Goal: Task Accomplishment & Management: Use online tool/utility

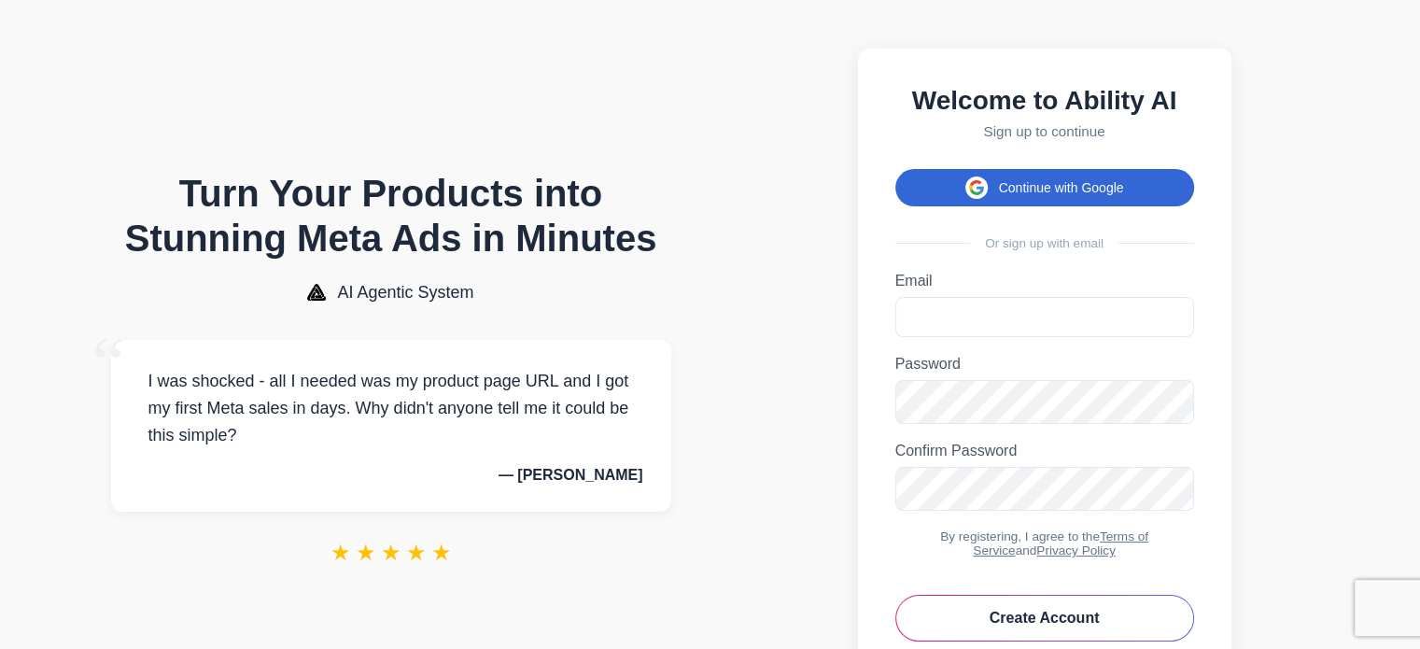
click at [1008, 192] on button "Continue with Google" at bounding box center [1044, 187] width 299 height 37
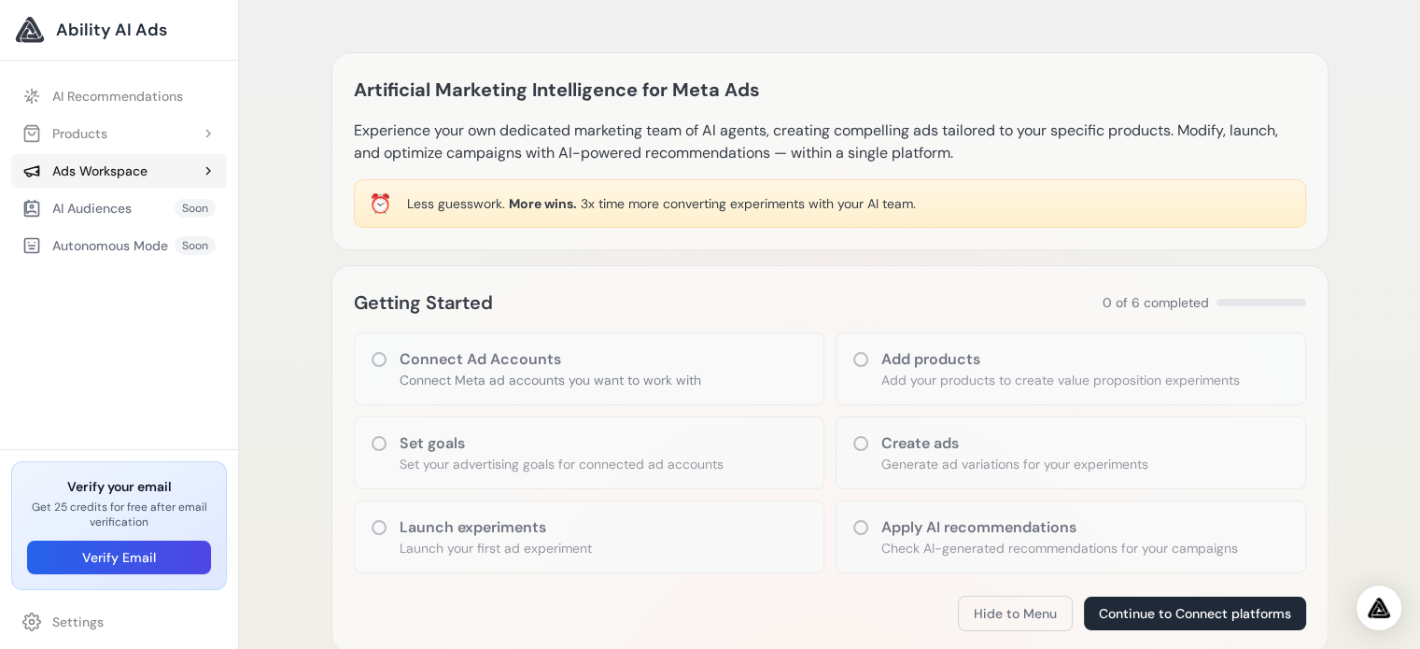
click at [91, 177] on div "Ads Workspace" at bounding box center [84, 170] width 125 height 19
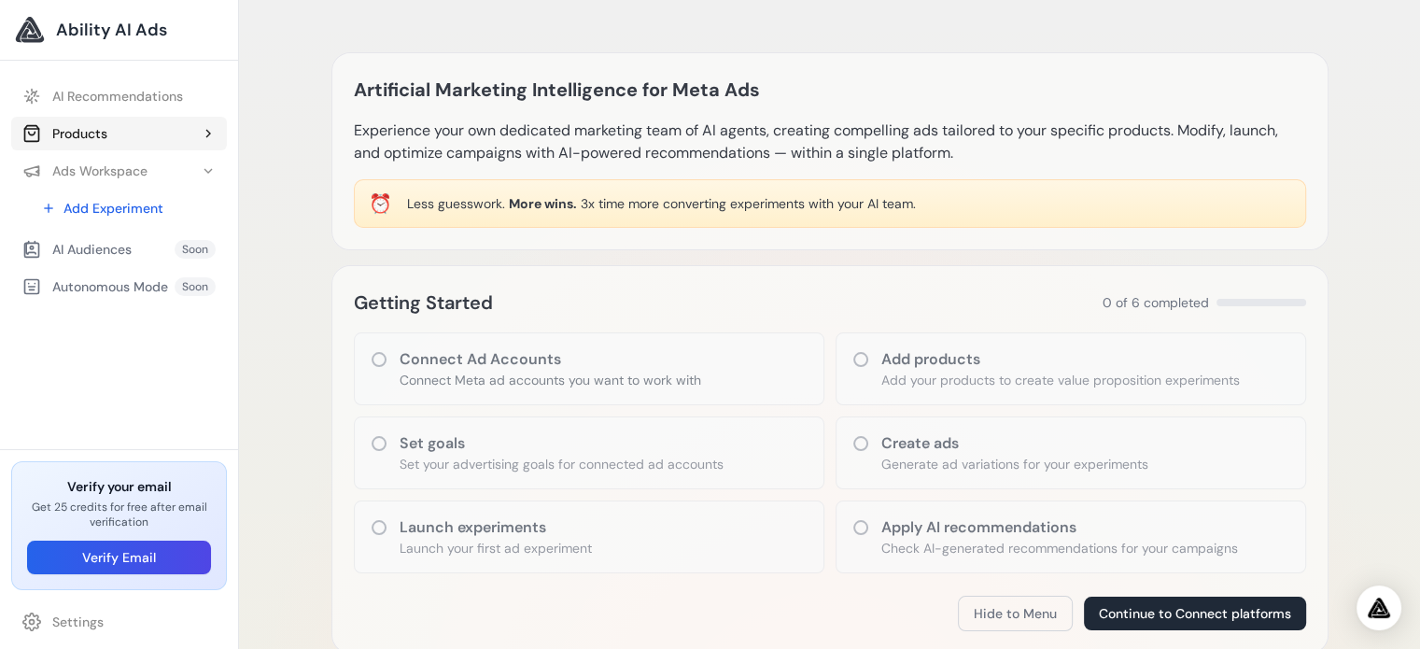
click at [93, 139] on div "Products" at bounding box center [64, 133] width 85 height 19
